Goal: Download file/media

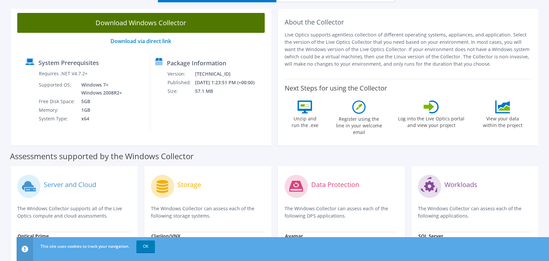
scroll to position [33, 0]
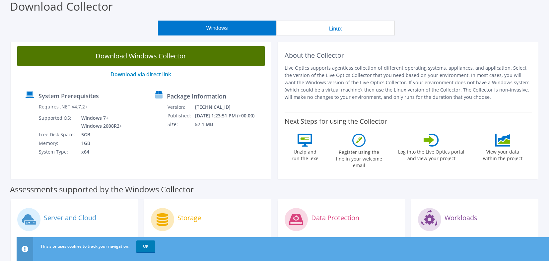
click at [137, 55] on link "Download Windows Collector" at bounding box center [140, 56] width 247 height 20
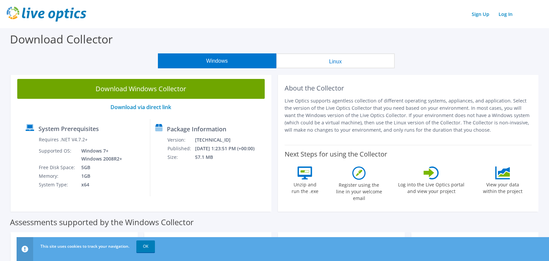
click at [236, 36] on div "Download Collector" at bounding box center [274, 40] width 542 height 25
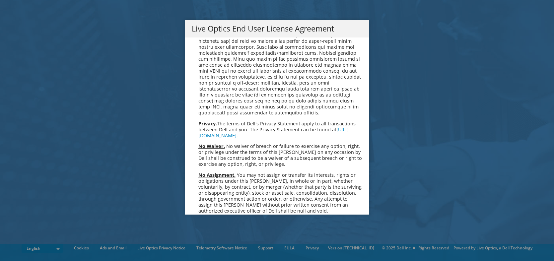
scroll to position [2507, 0]
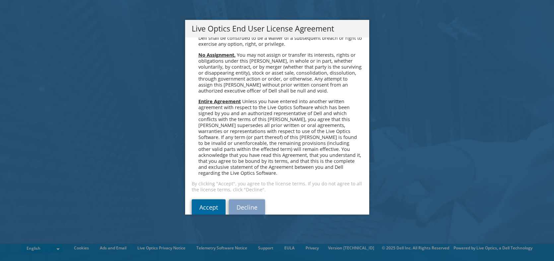
click at [202, 199] on link "Accept" at bounding box center [209, 207] width 34 height 16
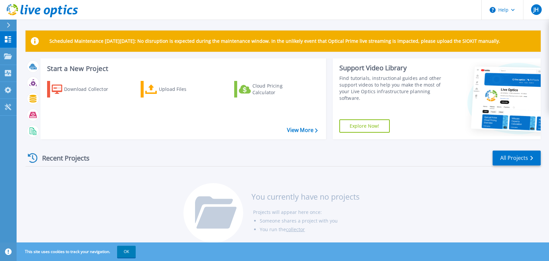
click at [29, 216] on div "Recent Projects All Projects You currently have no projects Projects will appea…" at bounding box center [283, 197] width 515 height 105
